Goal: Check status: Check status

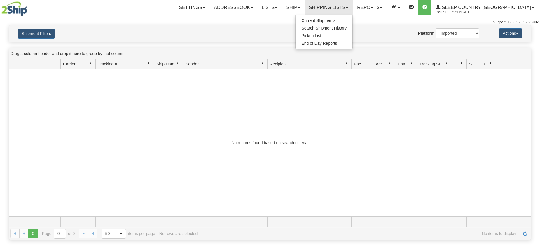
select select "1"
click at [347, 28] on span "Search Shipment History" at bounding box center [324, 28] width 45 height 5
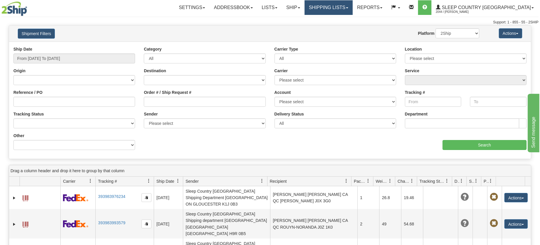
click at [353, 7] on link "Shipping lists" at bounding box center [329, 7] width 48 height 15
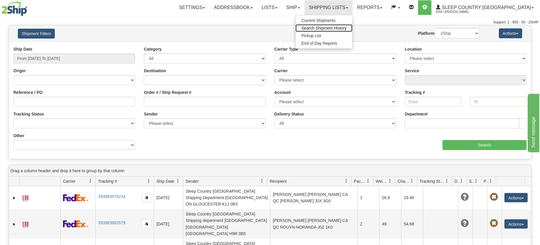
click at [347, 26] on span "Search Shipment History" at bounding box center [324, 28] width 45 height 5
